Goal: Transaction & Acquisition: Purchase product/service

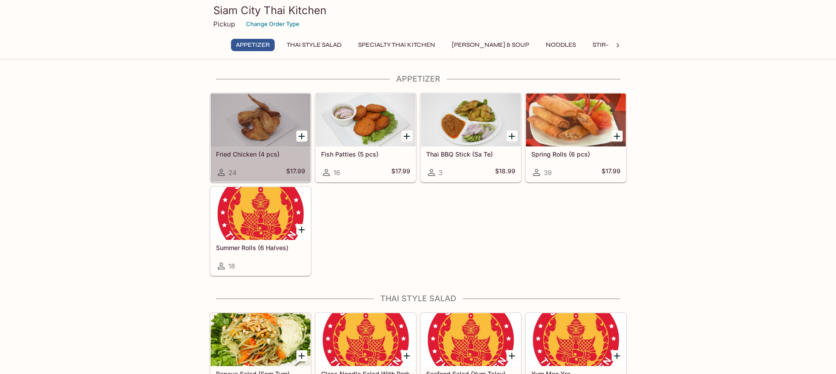
click at [264, 117] on div at bounding box center [261, 120] width 100 height 53
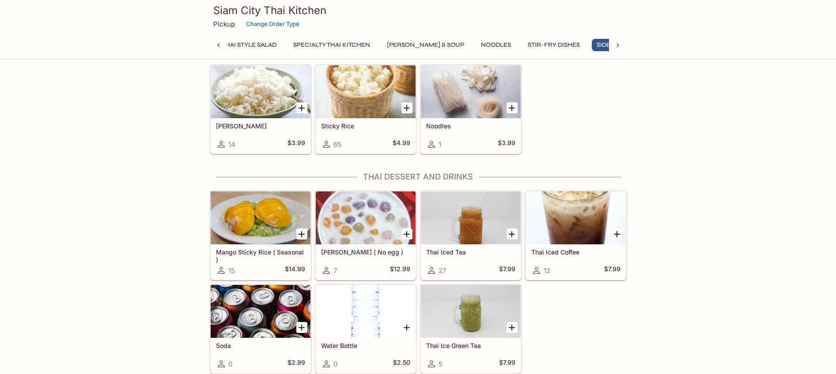
scroll to position [0, 72]
click at [256, 224] on div at bounding box center [261, 218] width 100 height 53
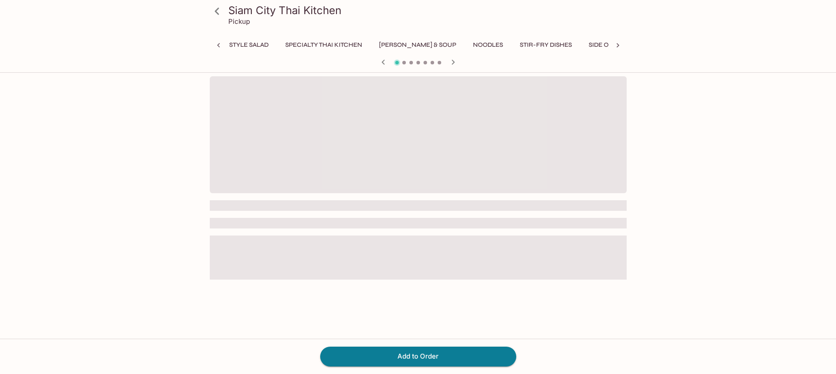
scroll to position [0, 172]
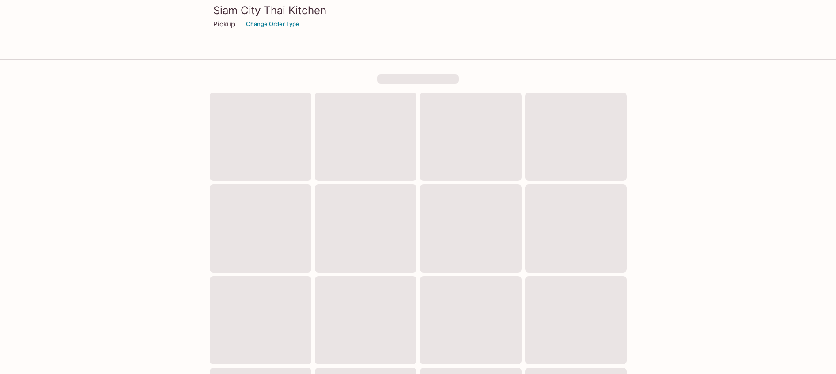
scroll to position [266, 0]
